Goal: Transaction & Acquisition: Purchase product/service

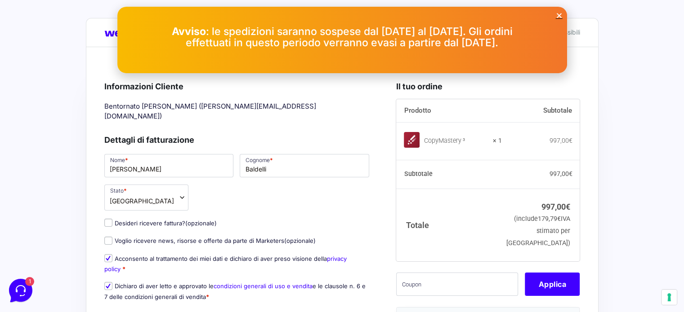
click at [557, 13] on icon "Close" at bounding box center [559, 15] width 7 height 7
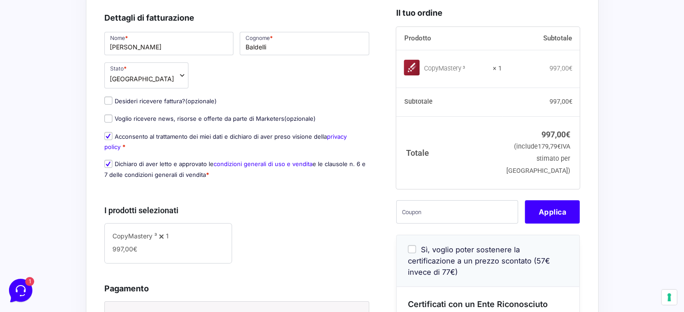
scroll to position [131, 0]
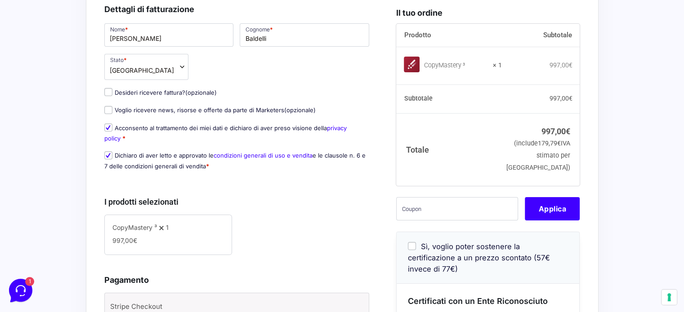
click at [410, 246] on input "Sì, voglio poter sostenere la certificazione a un prezzo scontato (57€ invece d…" at bounding box center [412, 246] width 8 height 8
checkbox input "true"
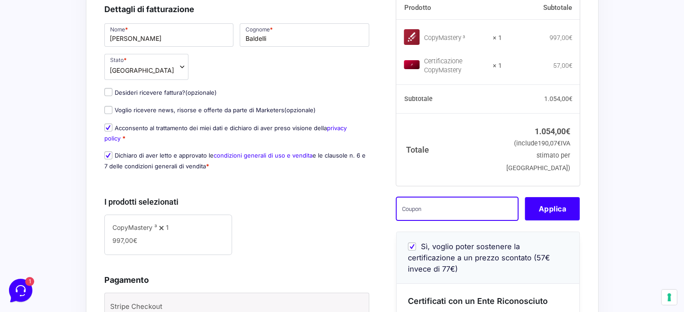
click at [410, 215] on input "text" at bounding box center [457, 208] width 122 height 23
click at [416, 217] on input "text" at bounding box center [457, 208] width 122 height 23
paste input "[PERSON_NAME].baldelli@outlook.itcm3wl"
type input "[PERSON_NAME].baldelli@outlook.itcm3wl"
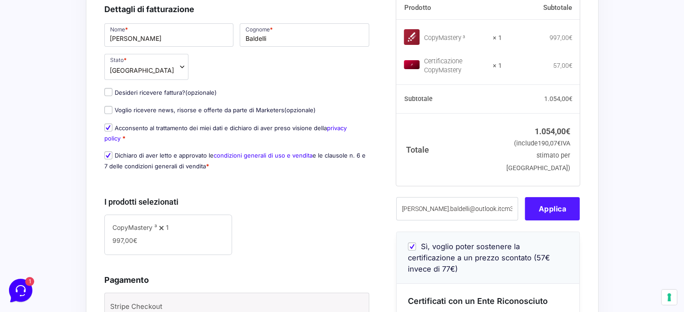
click at [558, 207] on button "Applica" at bounding box center [552, 208] width 55 height 23
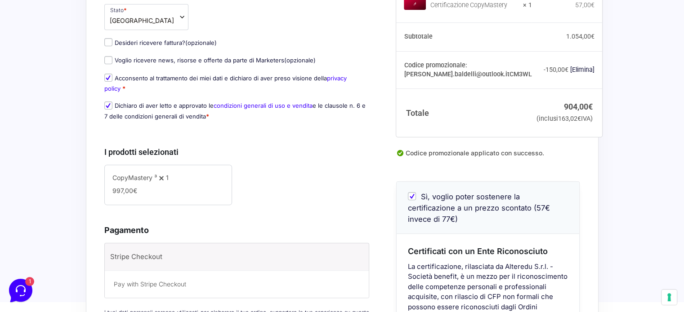
scroll to position [338, 0]
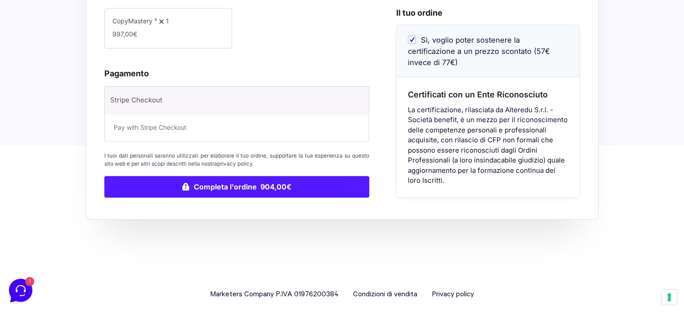
click at [306, 176] on button "Completa l'ordine 904,00€" at bounding box center [236, 187] width 265 height 22
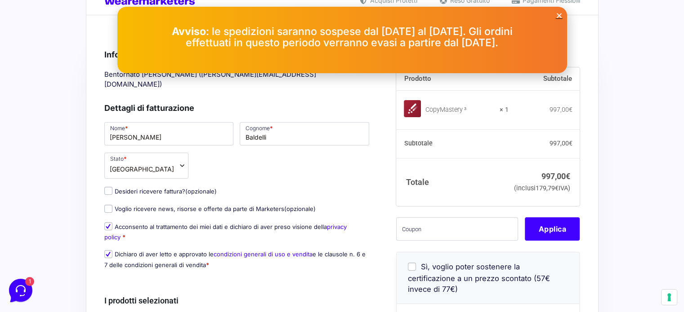
scroll to position [32, 0]
click at [558, 12] on icon "Close" at bounding box center [559, 15] width 7 height 7
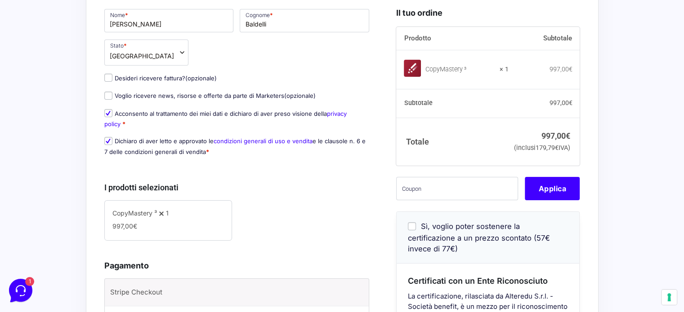
scroll to position [137, 0]
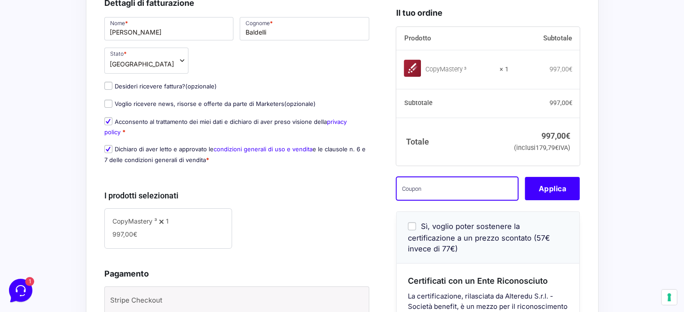
click at [432, 201] on input "text" at bounding box center [457, 189] width 122 height 23
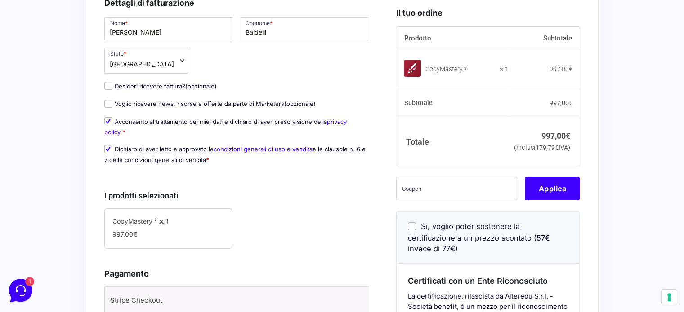
click at [413, 231] on input "Sì, voglio poter sostenere la certificazione a un prezzo scontato (57€ invece d…" at bounding box center [412, 227] width 8 height 8
checkbox input "true"
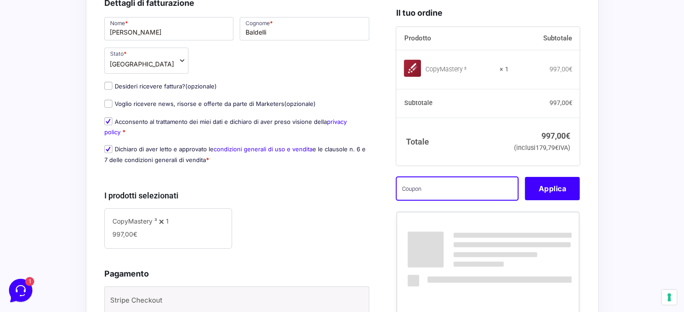
click at [424, 201] on input "text" at bounding box center [457, 189] width 122 height 23
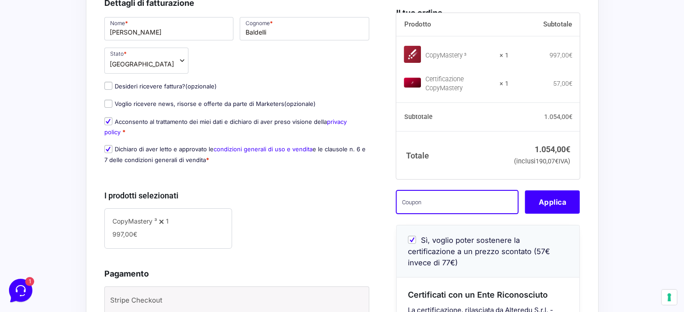
paste input "[PERSON_NAME].baldelli@outlook.itcm3wl"
type input "[PERSON_NAME].baldelli@outlook.itcm3wl"
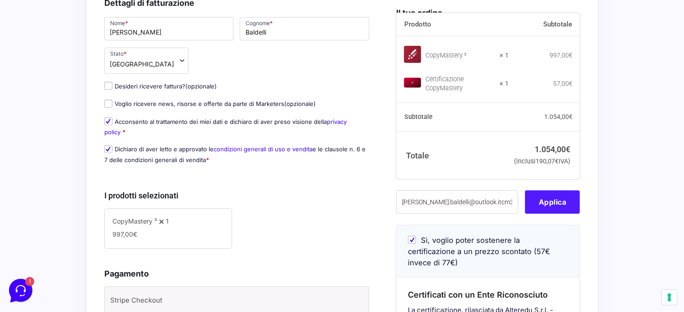
click at [538, 200] on button "Applica" at bounding box center [552, 202] width 55 height 23
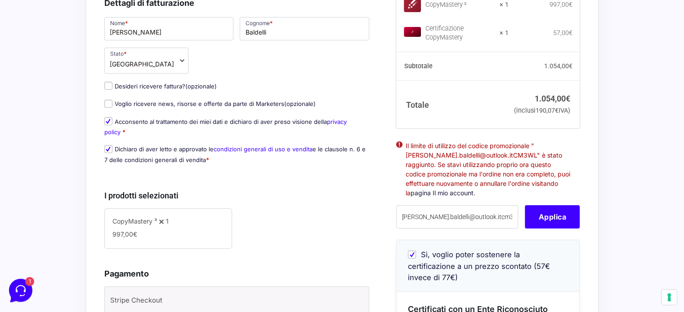
click at [449, 197] on link "pagina Il mio account" at bounding box center [441, 193] width 63 height 8
